Goal: Navigation & Orientation: Find specific page/section

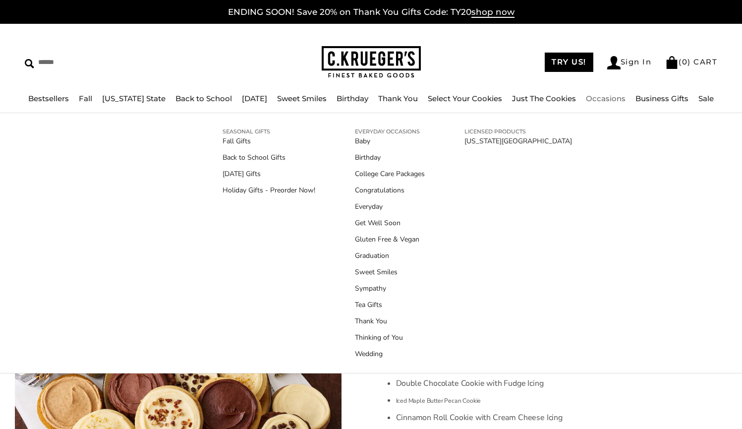
click at [604, 102] on link "Occasions" at bounding box center [606, 98] width 40 height 9
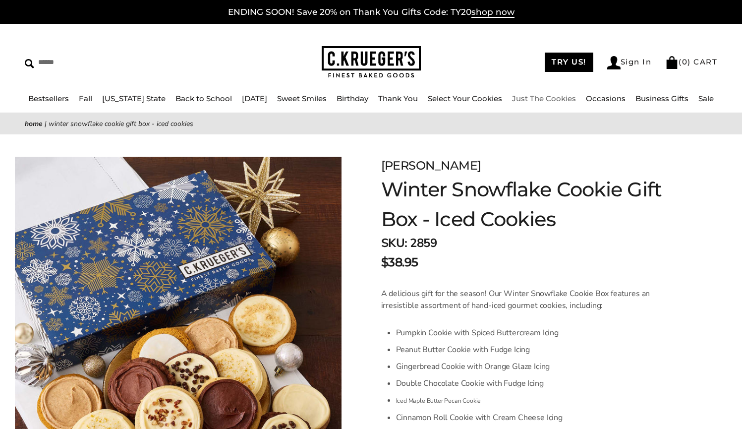
click at [541, 97] on link "Just The Cookies" at bounding box center [544, 98] width 64 height 9
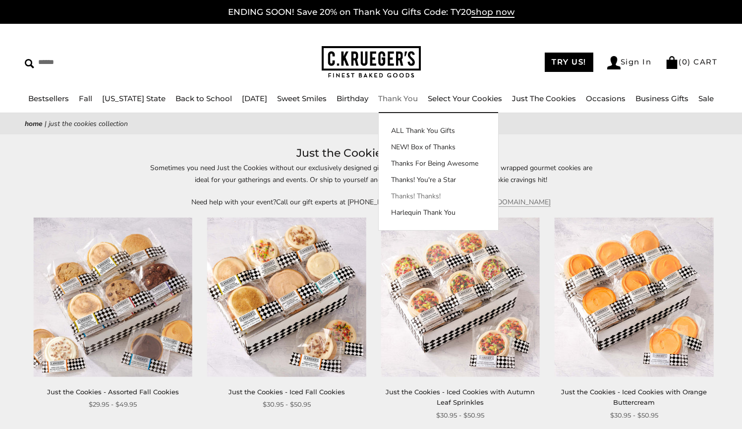
click at [417, 194] on link "Thanks! Thanks!" at bounding box center [438, 196] width 119 height 10
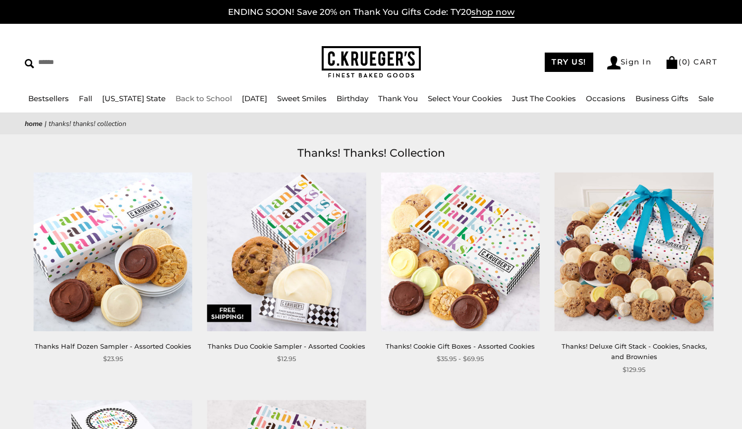
click at [187, 99] on link "Back to School" at bounding box center [204, 98] width 57 height 9
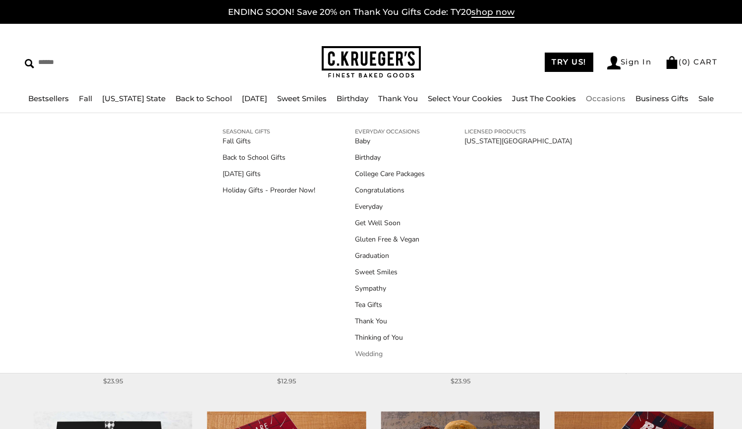
click at [368, 352] on link "Wedding" at bounding box center [390, 354] width 70 height 10
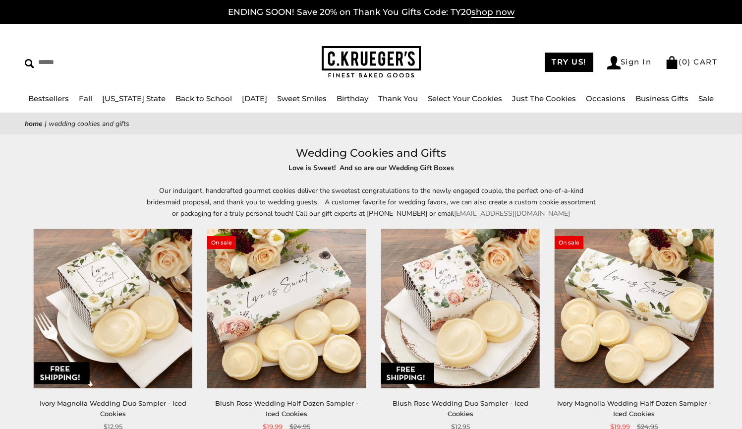
scroll to position [26, 0]
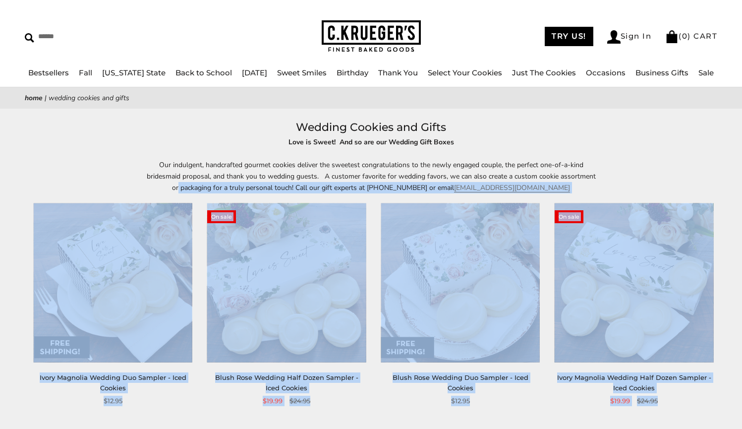
drag, startPoint x: 697, startPoint y: 179, endPoint x: 720, endPoint y: 265, distance: 88.3
click at [720, 265] on section "**********" at bounding box center [371, 274] width 742 height 312
click at [472, 74] on link "Select Your Cookies" at bounding box center [465, 72] width 74 height 9
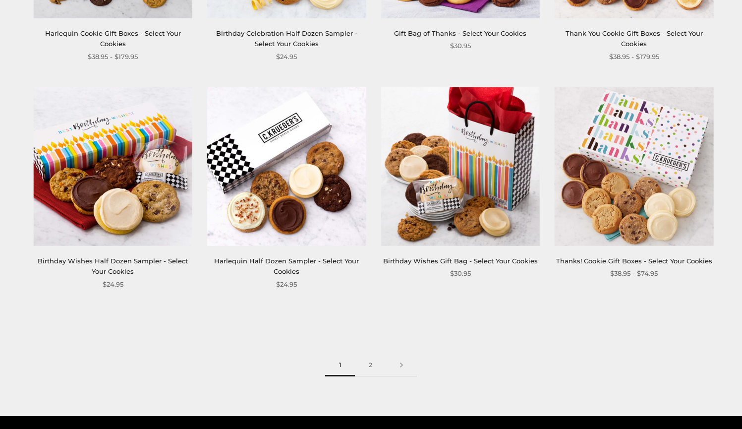
scroll to position [1264, 0]
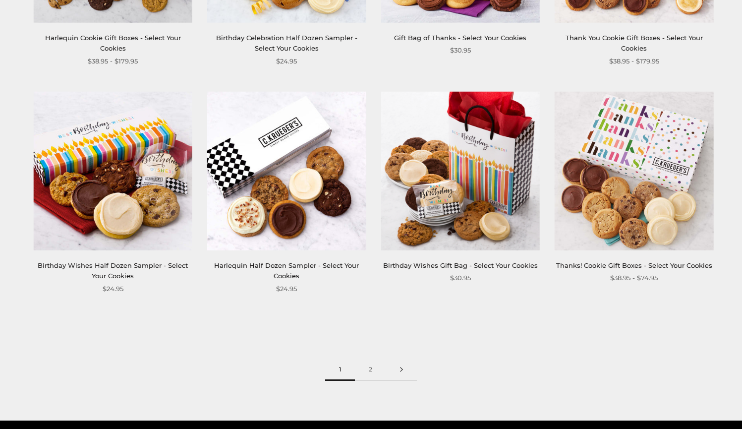
click at [400, 367] on link at bounding box center [401, 369] width 31 height 22
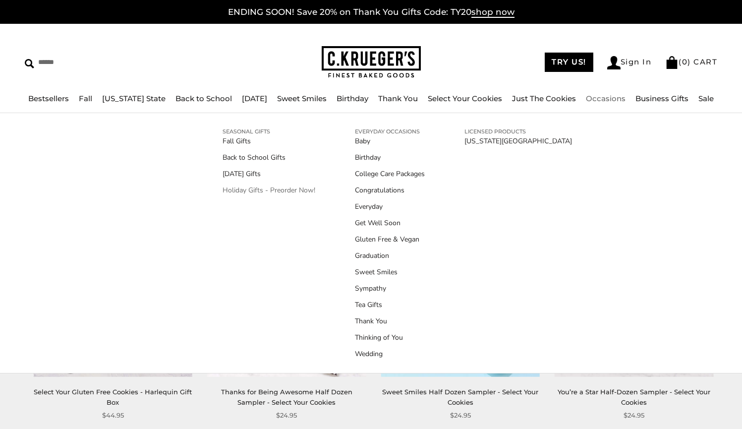
click at [284, 190] on link "Holiday Gifts - Preorder Now!" at bounding box center [269, 190] width 93 height 10
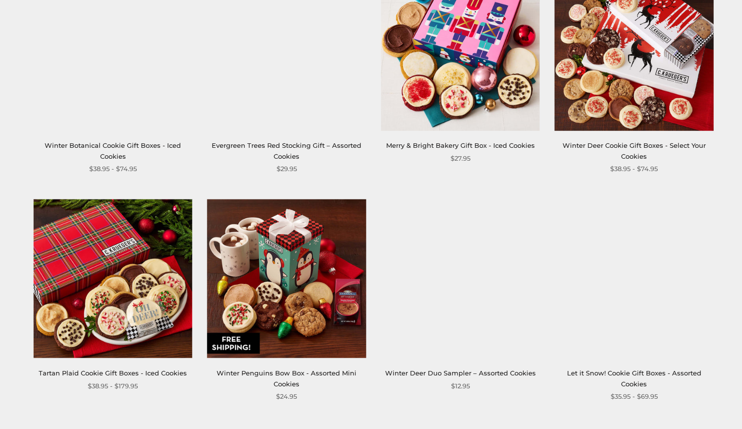
scroll to position [1162, 0]
